Goal: Information Seeking & Learning: Learn about a topic

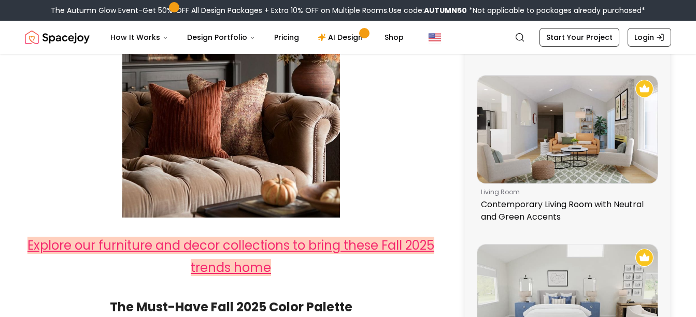
scroll to position [373, 0]
click at [345, 36] on link "AI Design" at bounding box center [341, 37] width 65 height 21
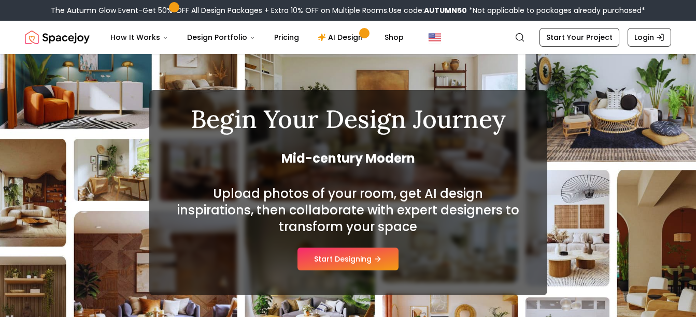
scroll to position [62, 0]
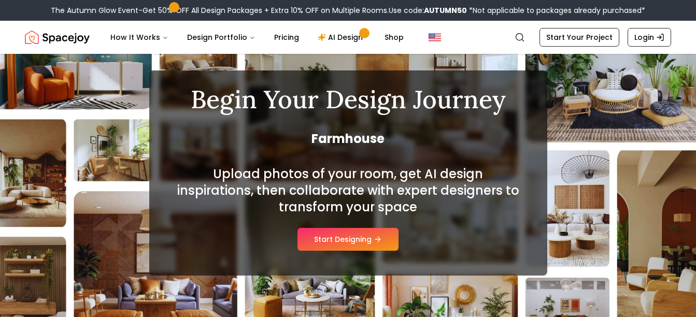
click at [64, 25] on nav "Spacejoy Search How It Works Design Portfolio Pricing AI Design Shop Search Sta…" at bounding box center [348, 37] width 646 height 33
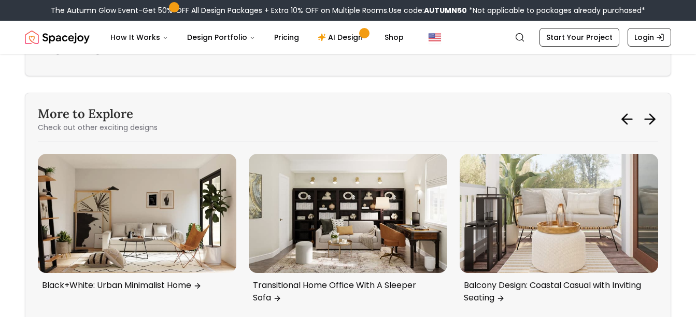
scroll to position [3627, 0]
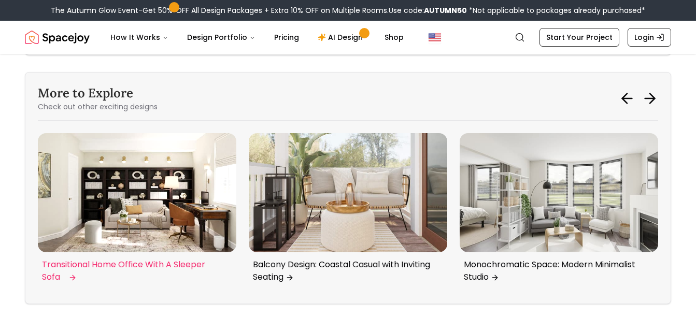
click at [156, 210] on img "5 / 6" at bounding box center [137, 192] width 198 height 119
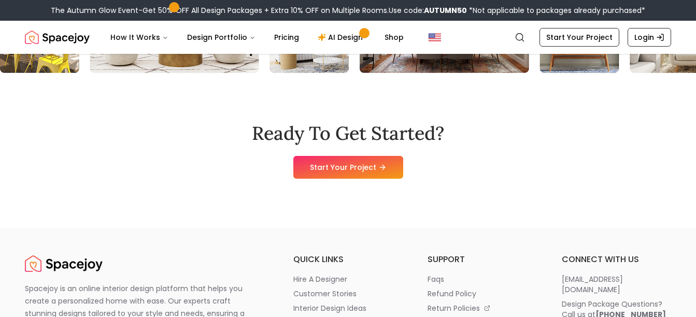
scroll to position [4788, 0]
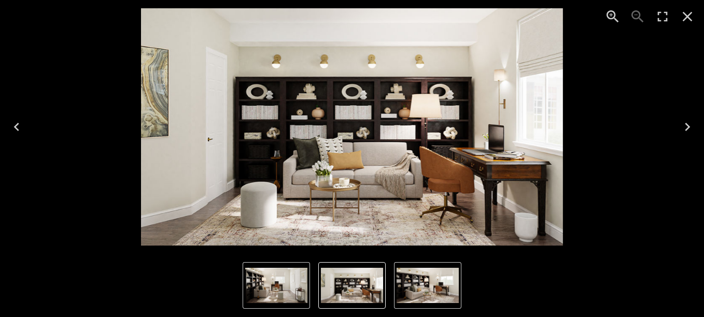
click at [343, 282] on img "1 of 3" at bounding box center [352, 285] width 62 height 35
click at [281, 292] on img "3 of 3" at bounding box center [276, 285] width 62 height 35
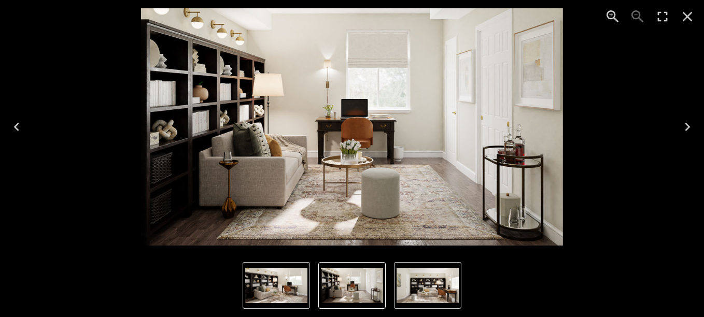
click at [434, 290] on img "1 of 3" at bounding box center [427, 285] width 62 height 35
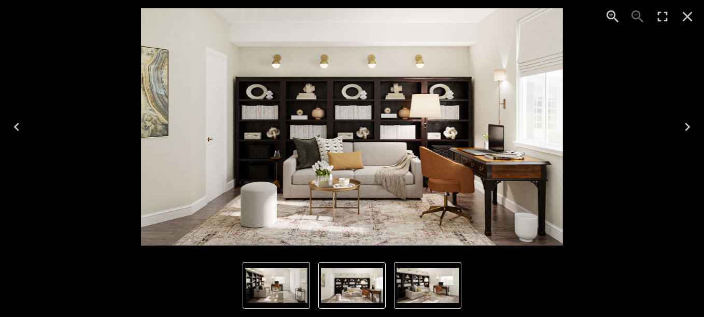
click at [359, 281] on img "1 of 3" at bounding box center [352, 285] width 62 height 35
click at [349, 289] on img "1 of 3" at bounding box center [352, 285] width 62 height 35
click at [424, 286] on img "2 of 3" at bounding box center [427, 285] width 62 height 35
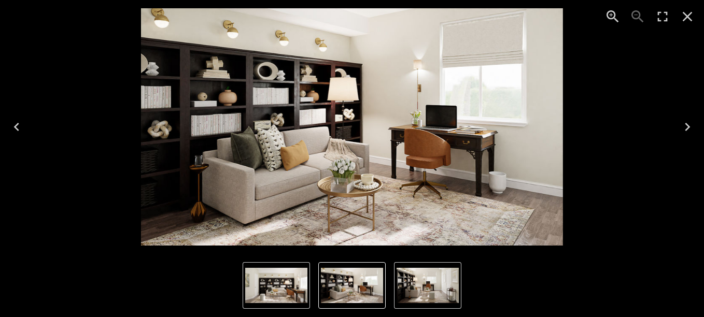
click at [686, 13] on icon "Close" at bounding box center [687, 16] width 17 height 17
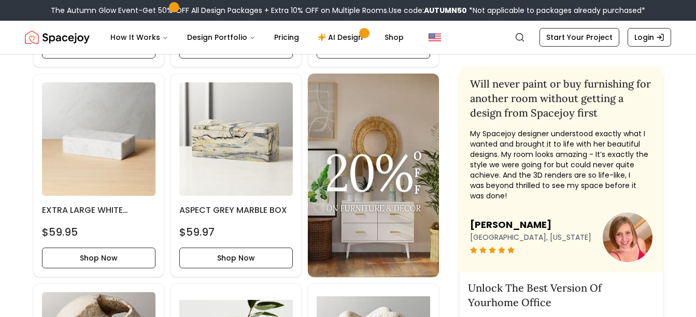
scroll to position [974, 0]
